Goal: Communication & Community: Answer question/provide support

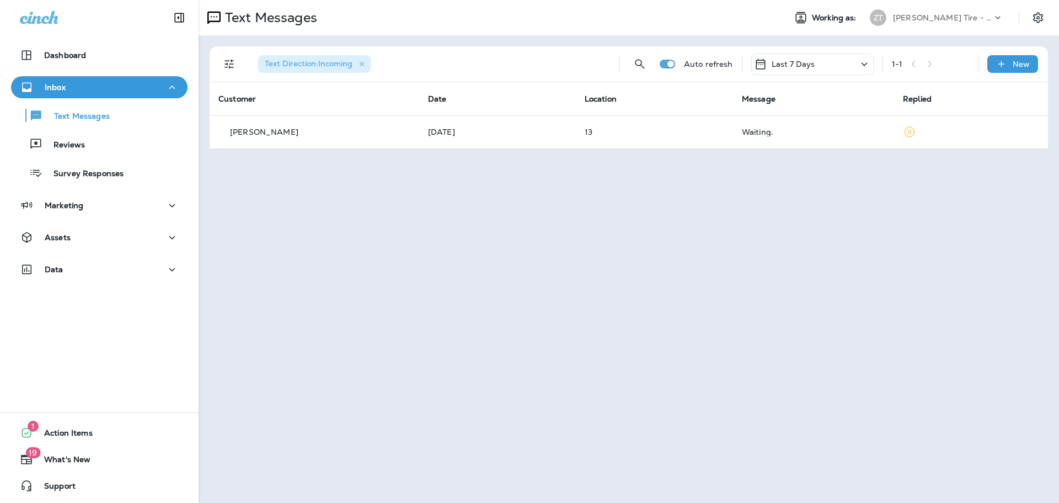
click at [940, 19] on p "[PERSON_NAME] Tire - Hills & [PERSON_NAME]" at bounding box center [942, 17] width 99 height 9
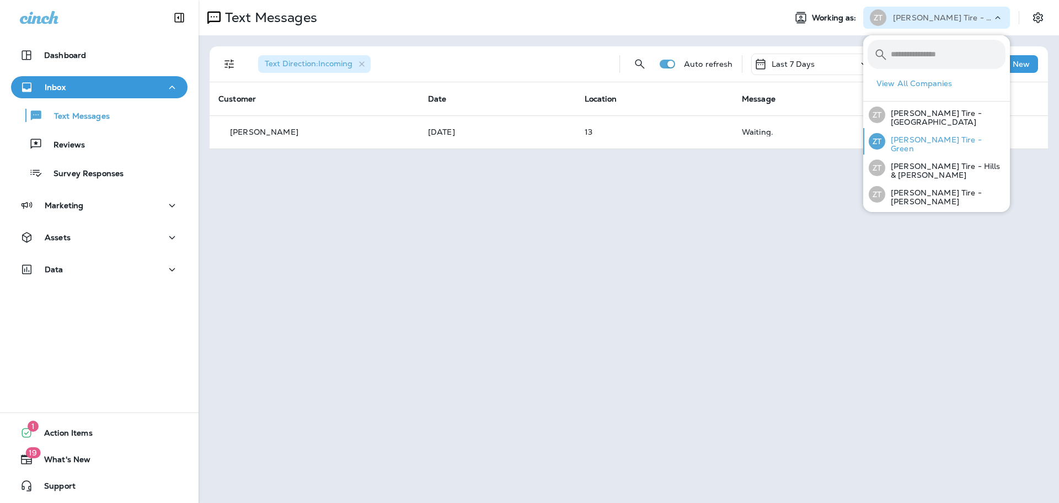
click at [929, 145] on p "[PERSON_NAME] Tire - Green" at bounding box center [946, 144] width 120 height 18
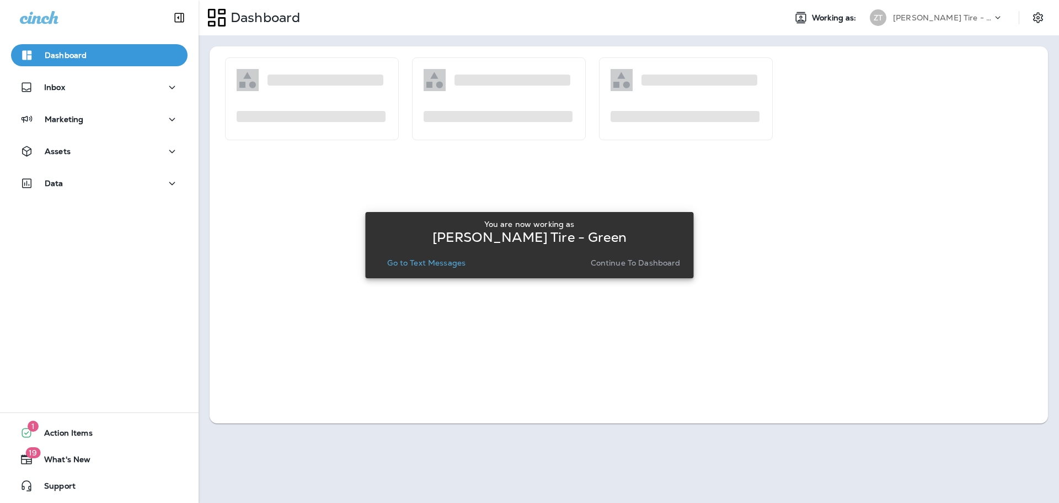
click at [649, 258] on p "Continue to Dashboard" at bounding box center [636, 262] width 90 height 9
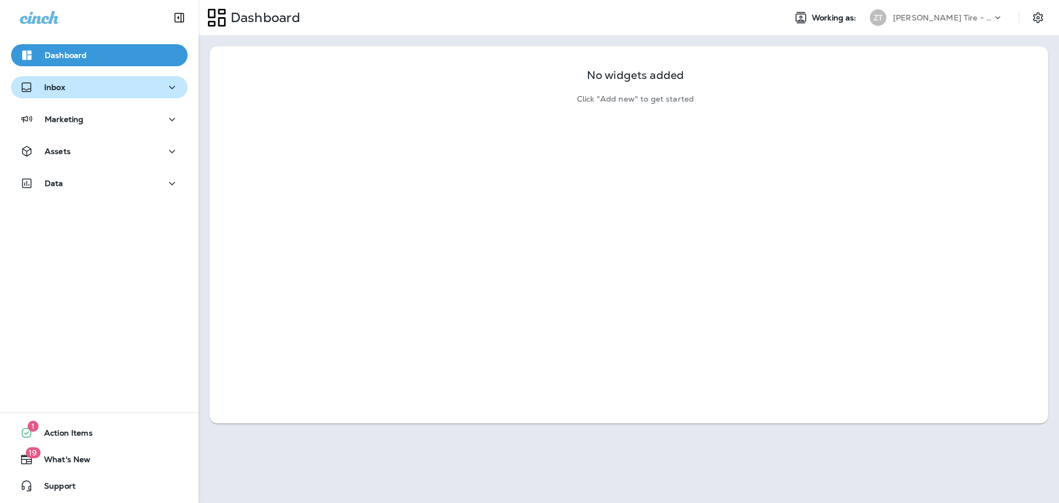
click at [92, 90] on div "Inbox" at bounding box center [99, 88] width 159 height 14
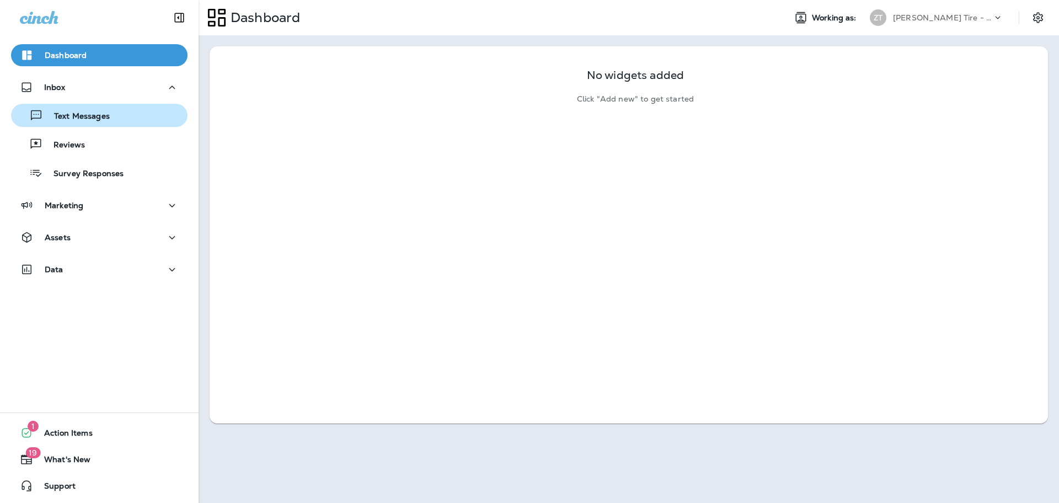
click at [86, 110] on div "Text Messages" at bounding box center [62, 115] width 94 height 17
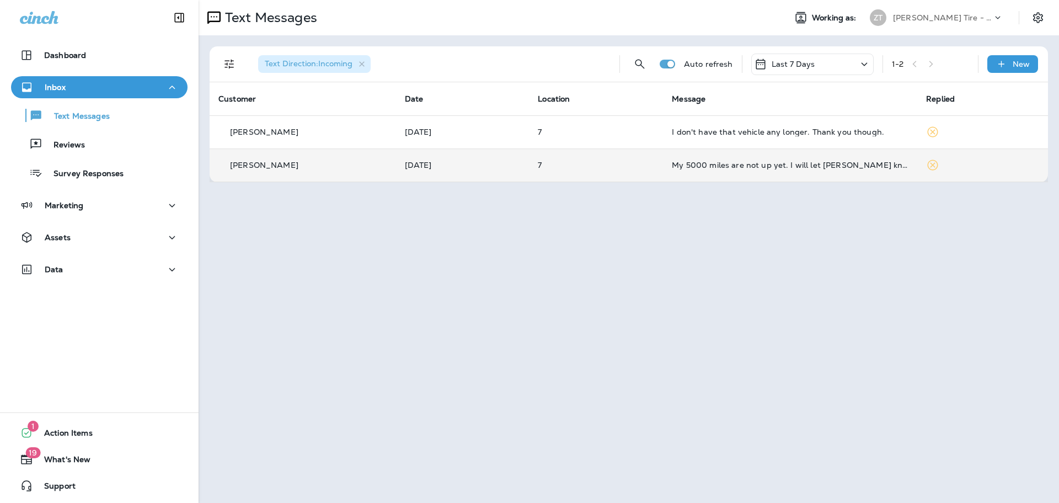
click at [712, 169] on td "My 5000 miles are not up yet. I will let [PERSON_NAME] know when it is time. Th…" at bounding box center [790, 164] width 254 height 33
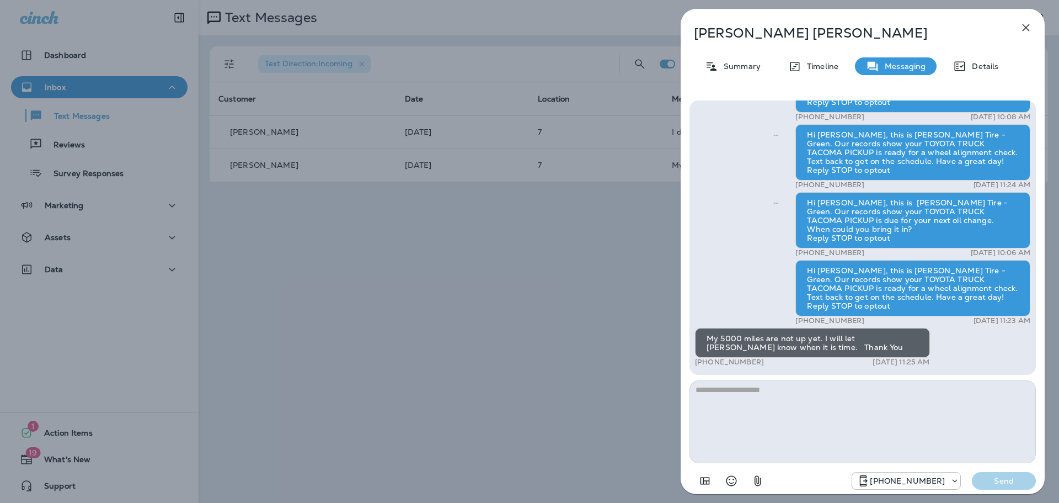
click at [742, 398] on textarea at bounding box center [863, 421] width 347 height 83
type textarea "*"
click at [833, 391] on textarea "**********" at bounding box center [863, 421] width 347 height 83
click at [900, 389] on textarea "**********" at bounding box center [863, 421] width 347 height 83
type textarea "**********"
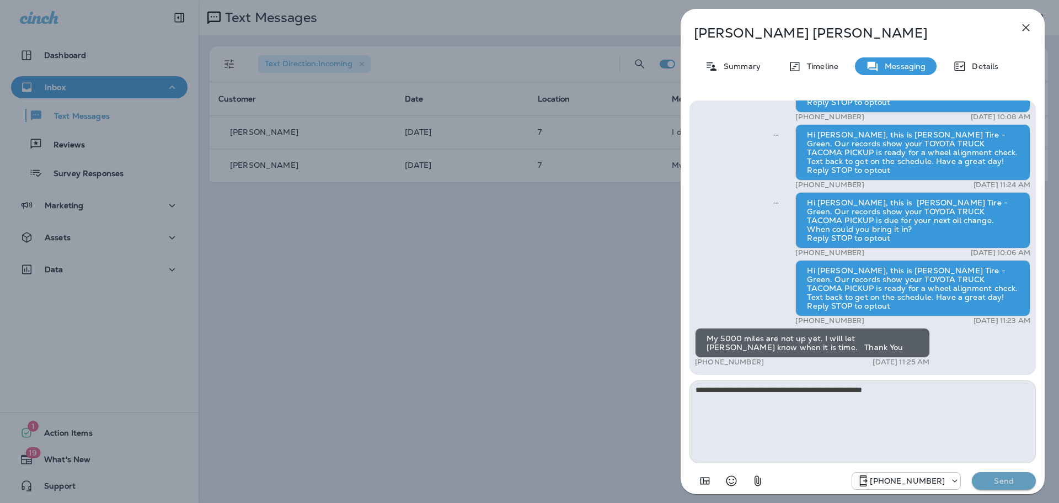
click at [1000, 475] on button "Send" at bounding box center [1004, 481] width 64 height 18
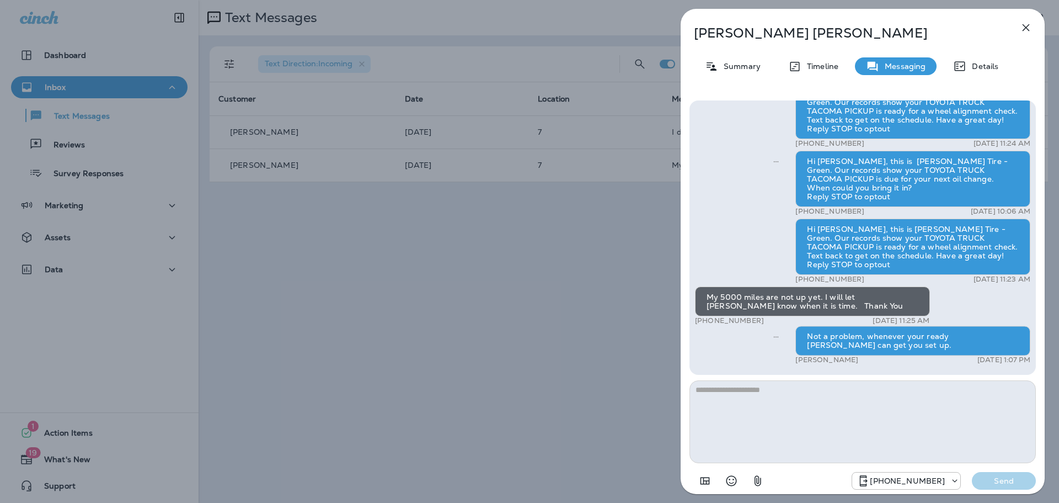
click at [580, 360] on div "[PERSON_NAME] Summary Timeline Messaging Details Hi [PERSON_NAME], this is [PER…" at bounding box center [529, 251] width 1059 height 503
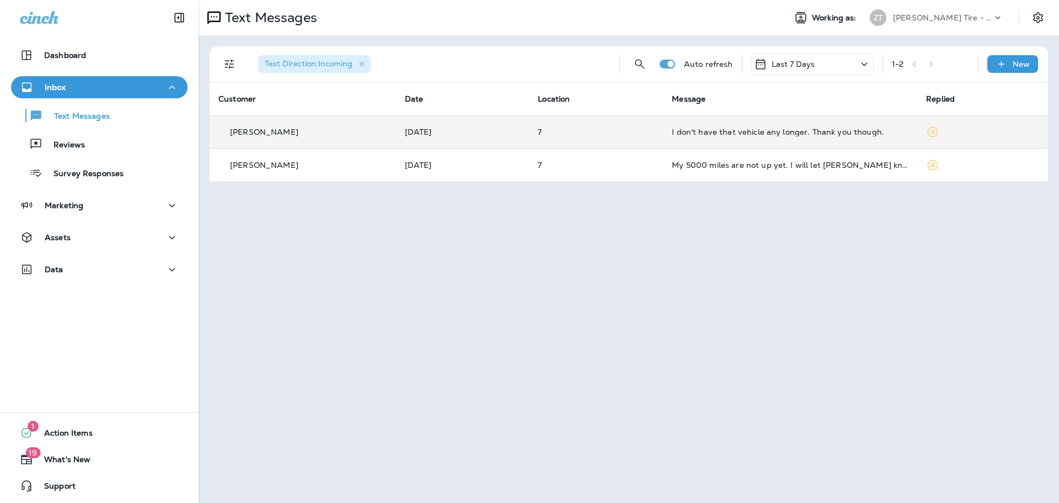
click at [707, 122] on td "I don't have that vehicle any longer. Thank you though." at bounding box center [790, 131] width 254 height 33
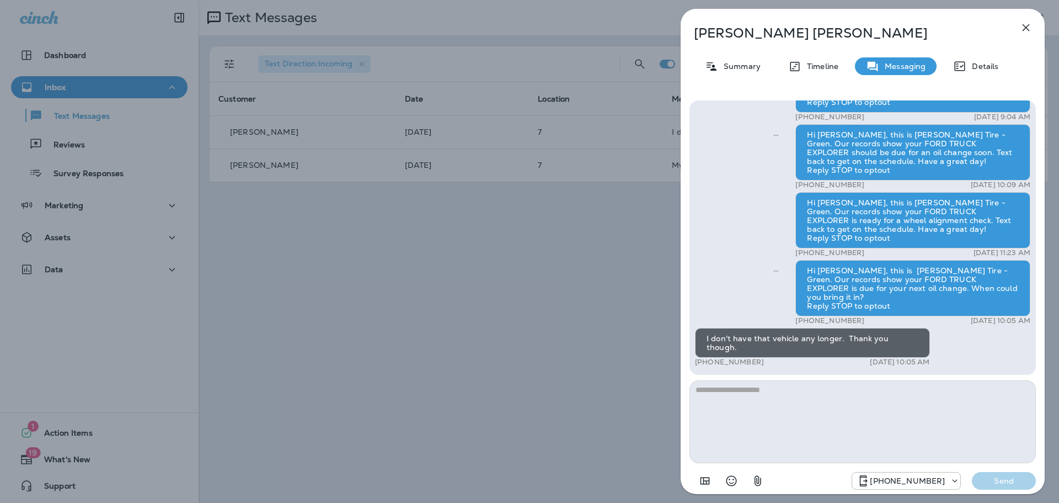
click at [740, 395] on textarea at bounding box center [863, 421] width 347 height 83
click at [529, 335] on div "[PERSON_NAME] Summary Timeline Messaging Details Thank you for stopping by [PER…" at bounding box center [529, 251] width 1059 height 503
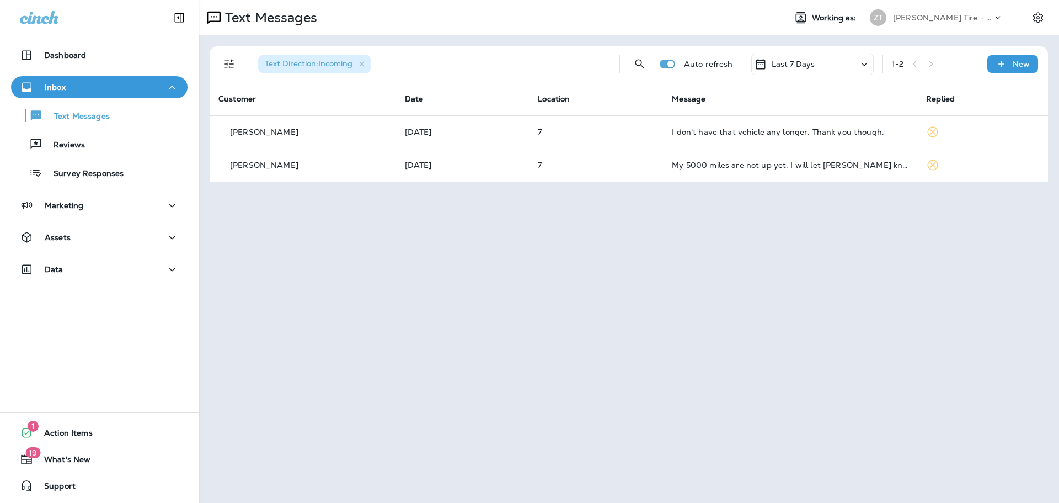
click at [561, 268] on div "Text Messages Working as: [PERSON_NAME] Tire - Green Text Direction : Incoming …" at bounding box center [629, 251] width 861 height 503
